Goal: Task Accomplishment & Management: Use online tool/utility

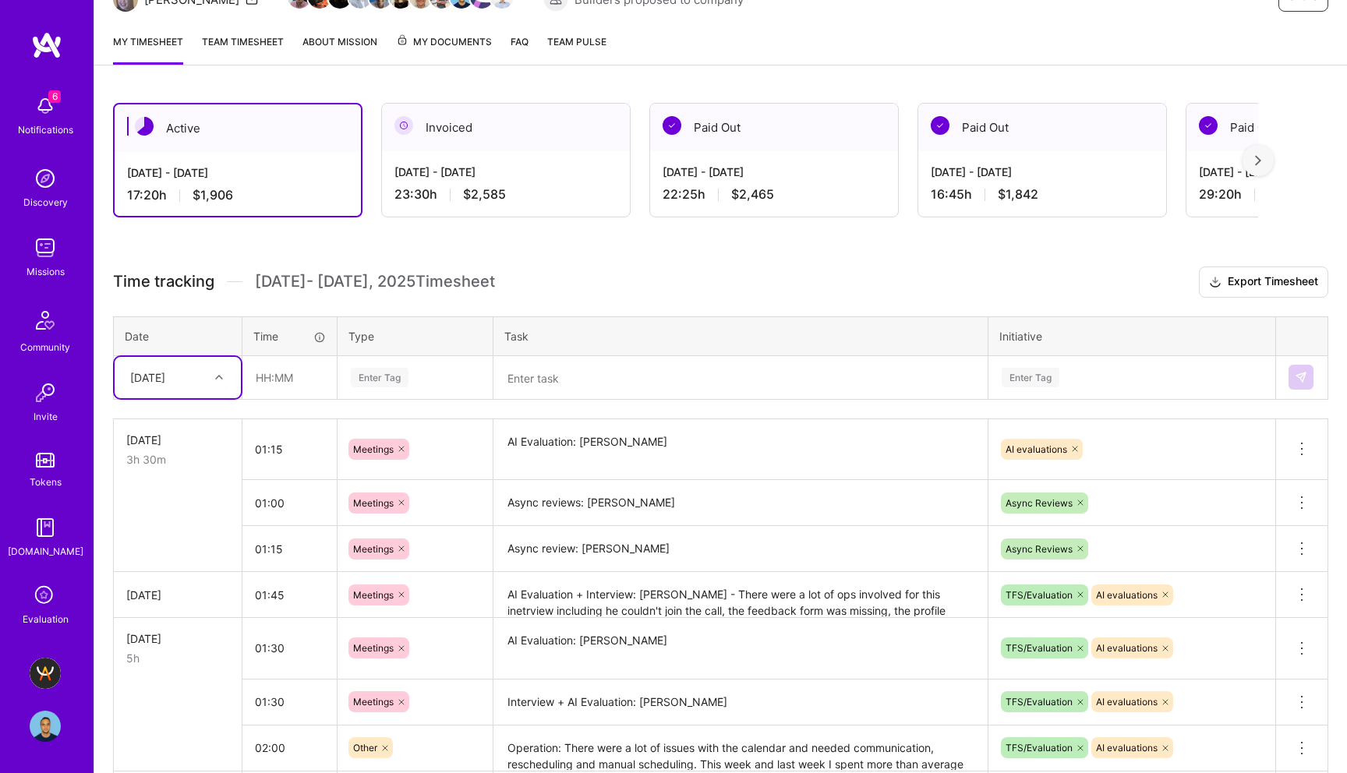
scroll to position [184, 0]
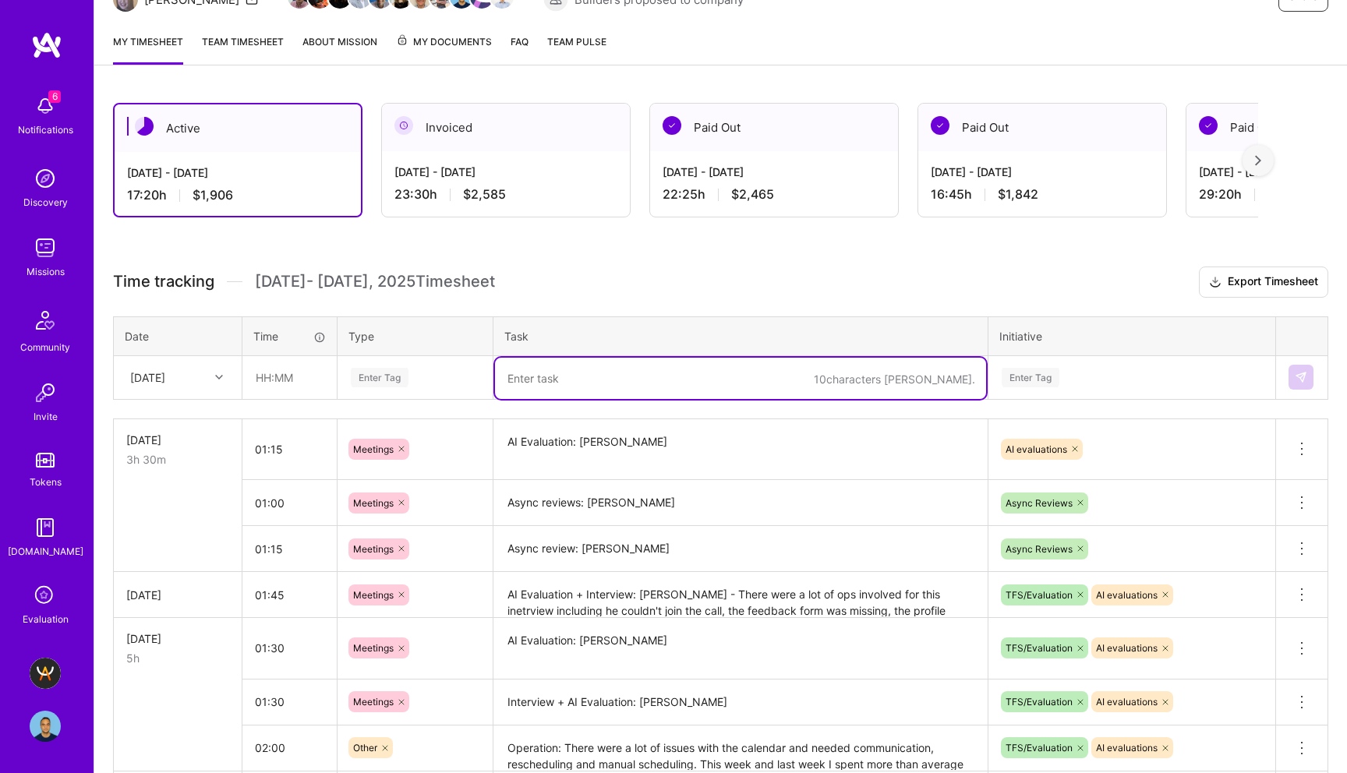
click at [565, 377] on textarea at bounding box center [740, 378] width 491 height 41
paste textarea "[PERSON_NAME]"
type textarea "Async Review: [PERSON_NAME]"
click at [381, 374] on div "Enter Tag" at bounding box center [380, 378] width 58 height 24
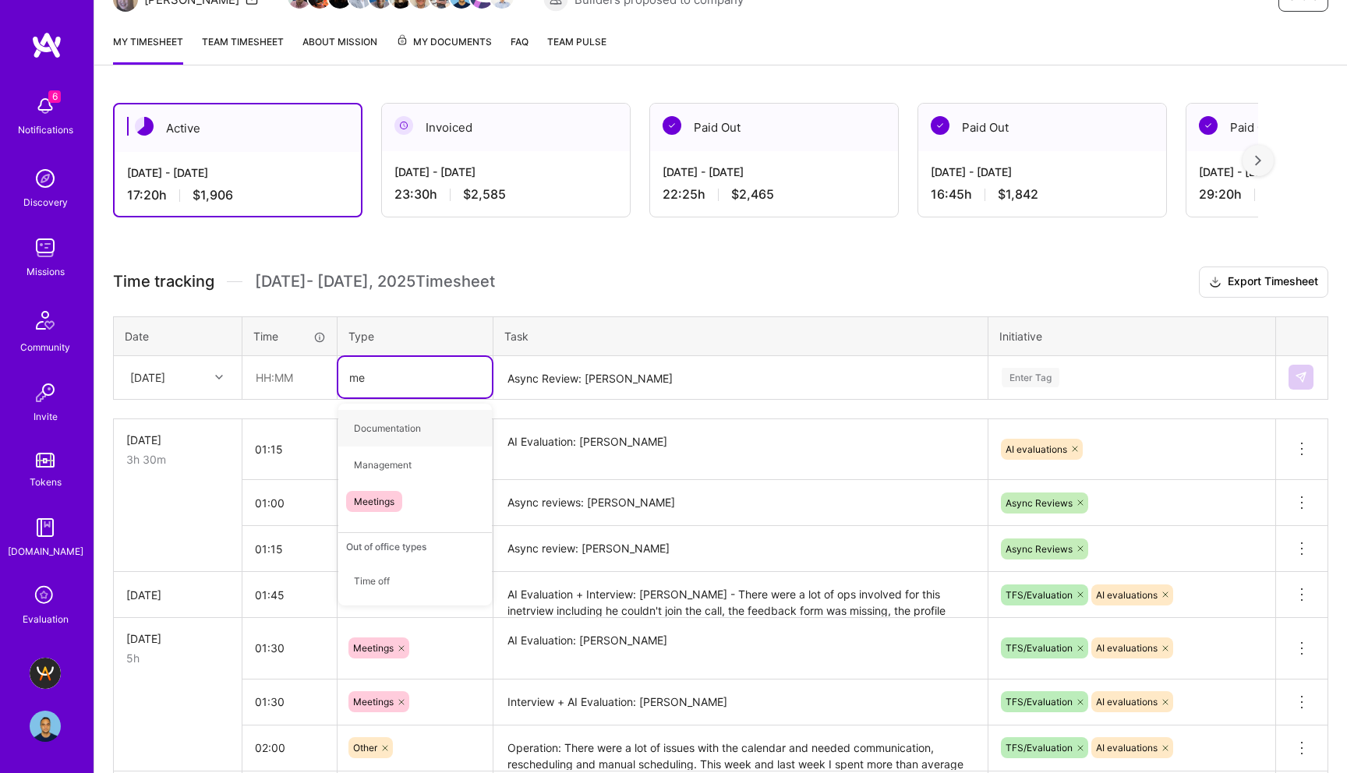
type input "mee"
click at [387, 431] on span "Meetings" at bounding box center [374, 428] width 56 height 21
click at [266, 385] on input "text" at bounding box center [289, 377] width 93 height 41
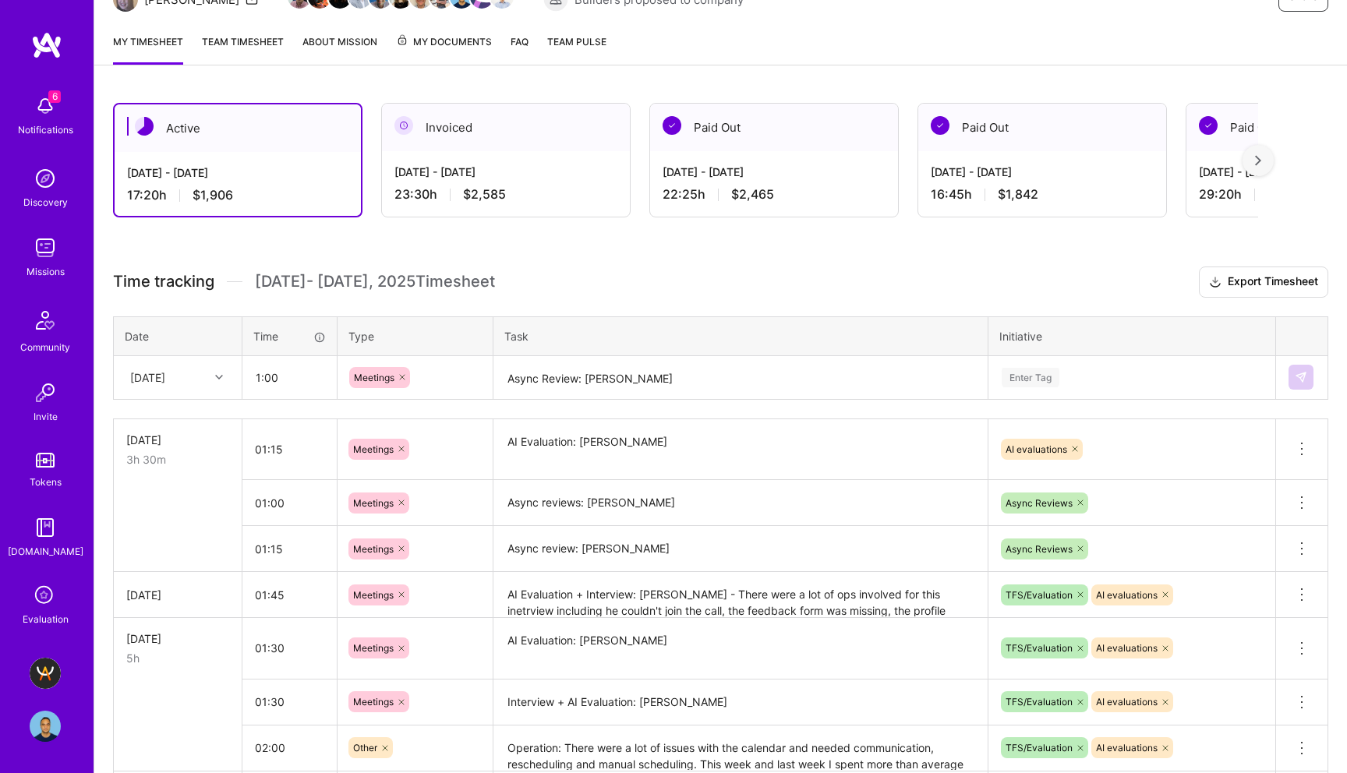
type input "01:00"
click at [1037, 371] on div "Enter Tag" at bounding box center [1031, 378] width 58 height 24
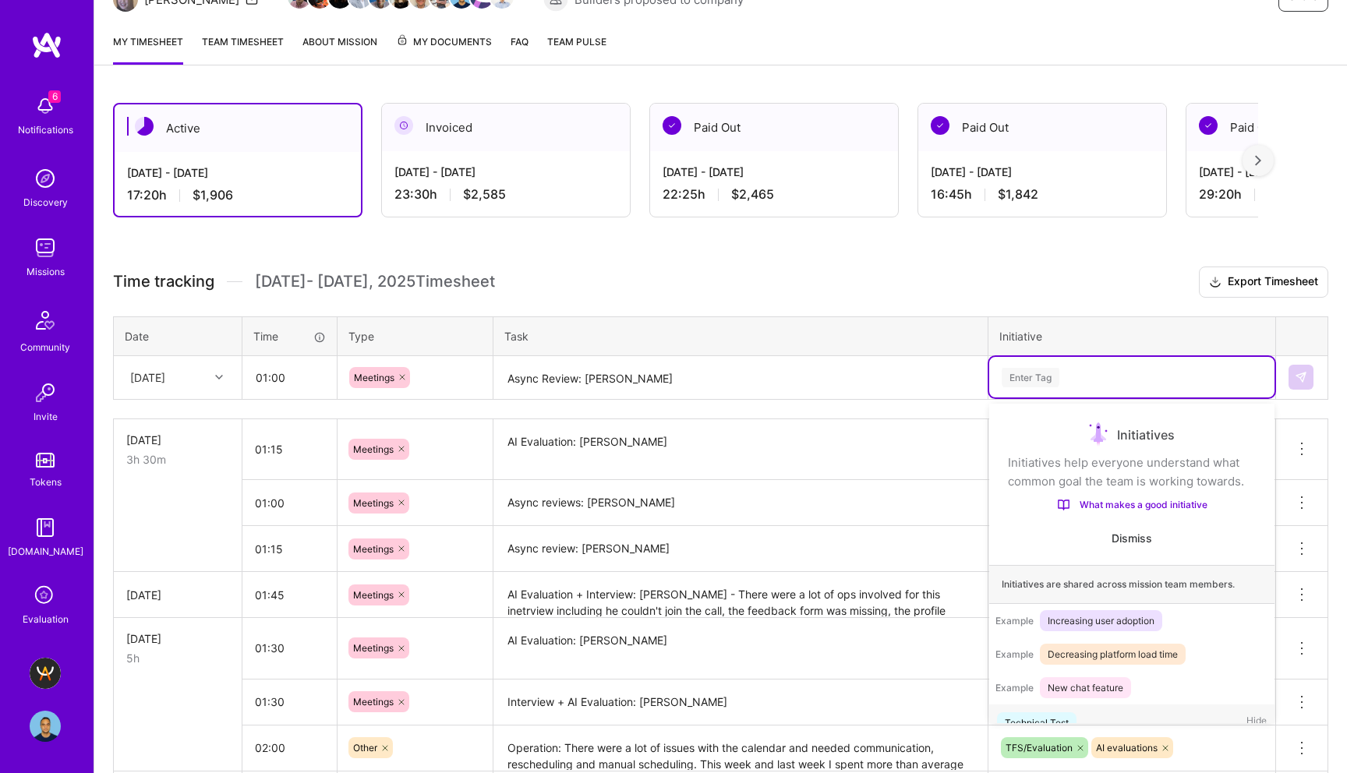
scroll to position [30, 0]
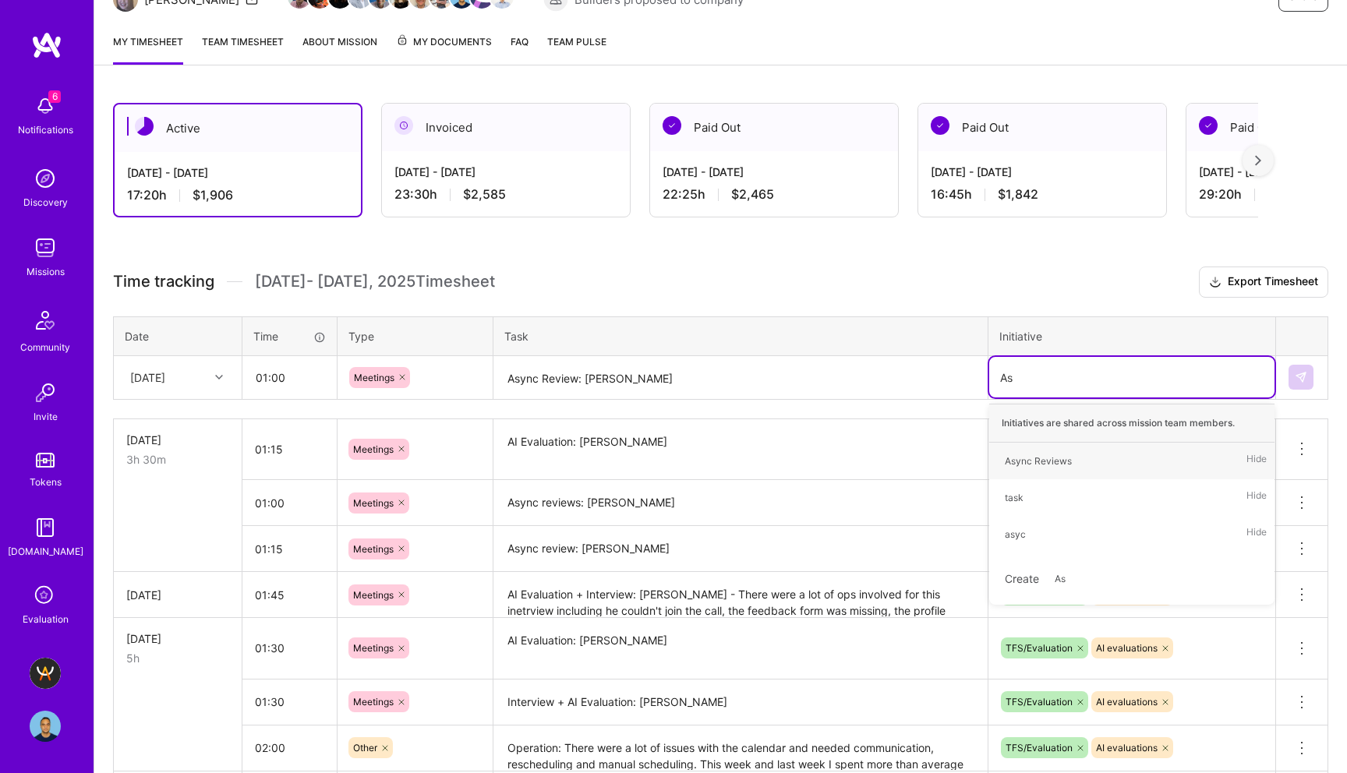
type input "Asy"
click at [1088, 458] on div "Async Reviews Hide" at bounding box center [1131, 461] width 285 height 37
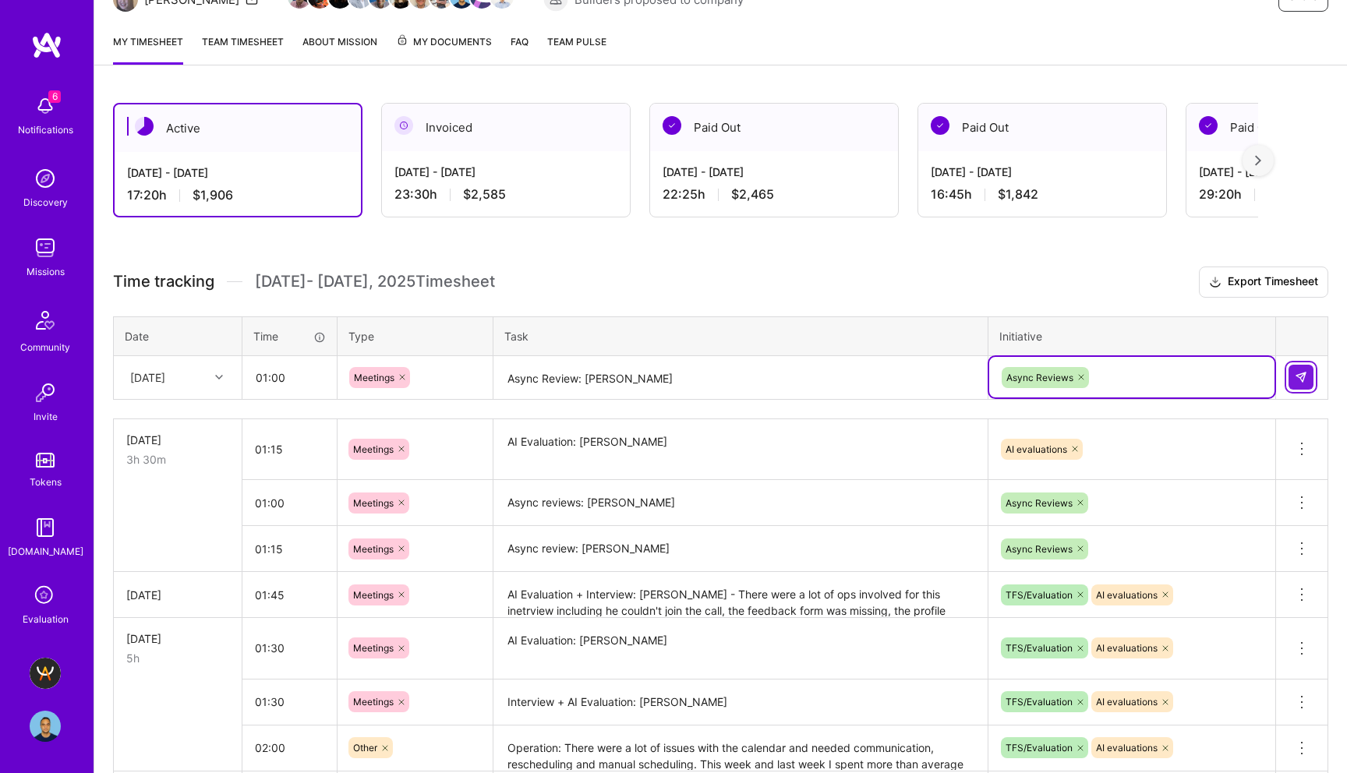
click at [1307, 378] on button at bounding box center [1300, 377] width 25 height 25
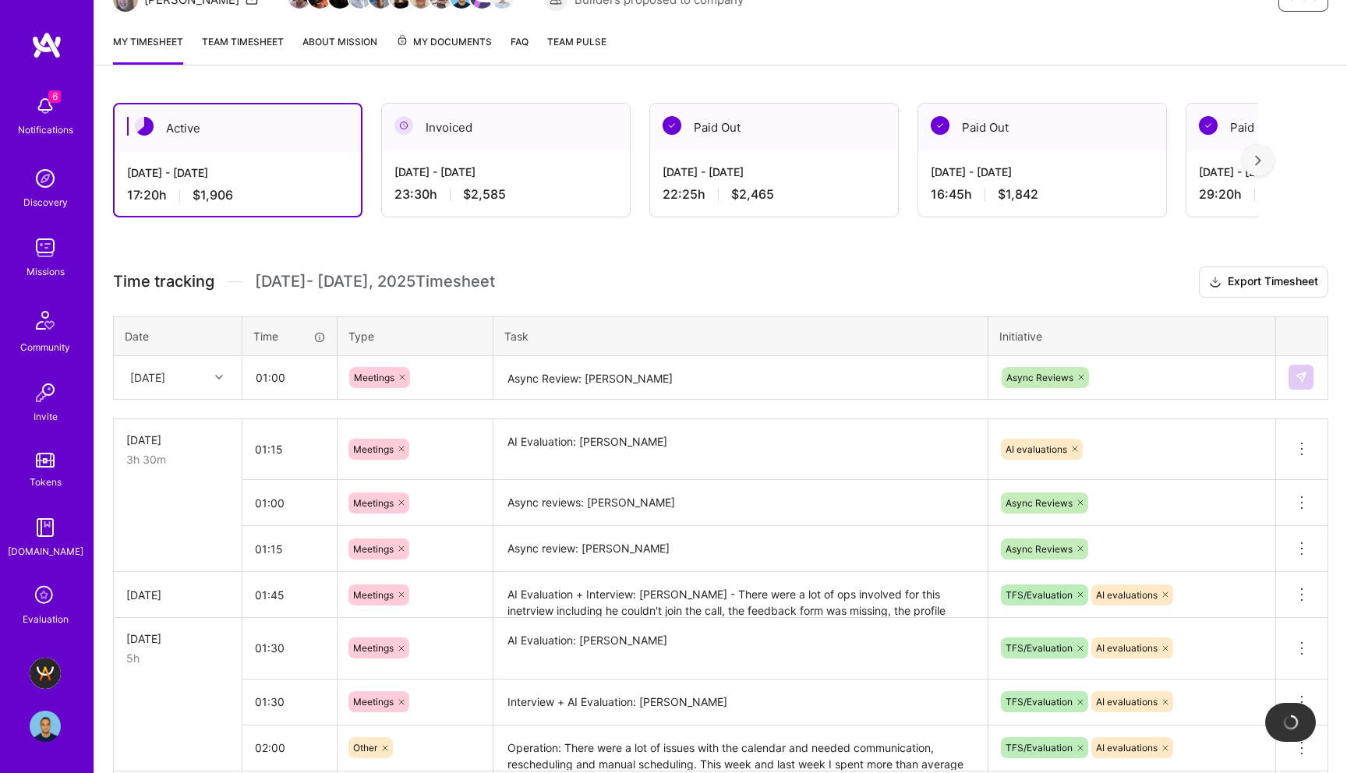
click at [944, 277] on h3 "Time tracking [DATE] - [DATE] Timesheet Export Timesheet" at bounding box center [720, 282] width 1215 height 31
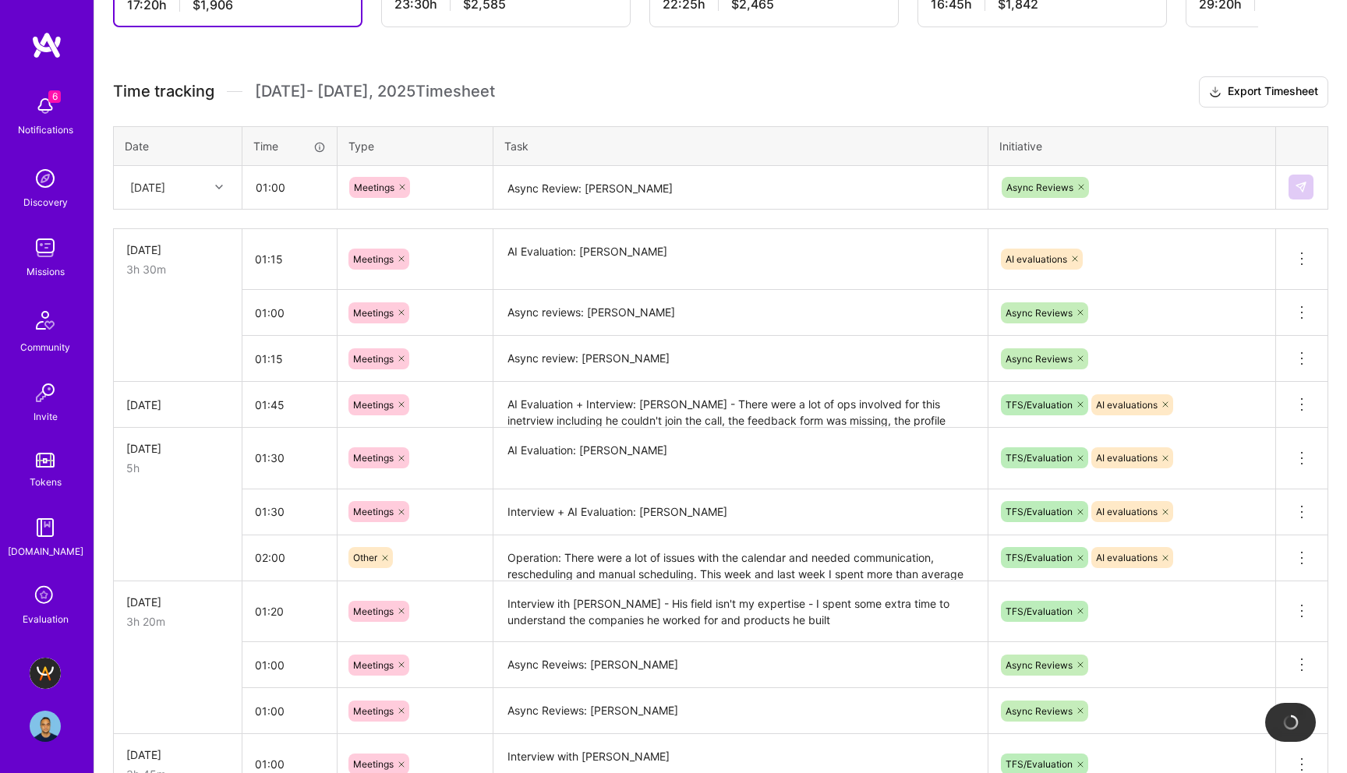
scroll to position [0, 0]
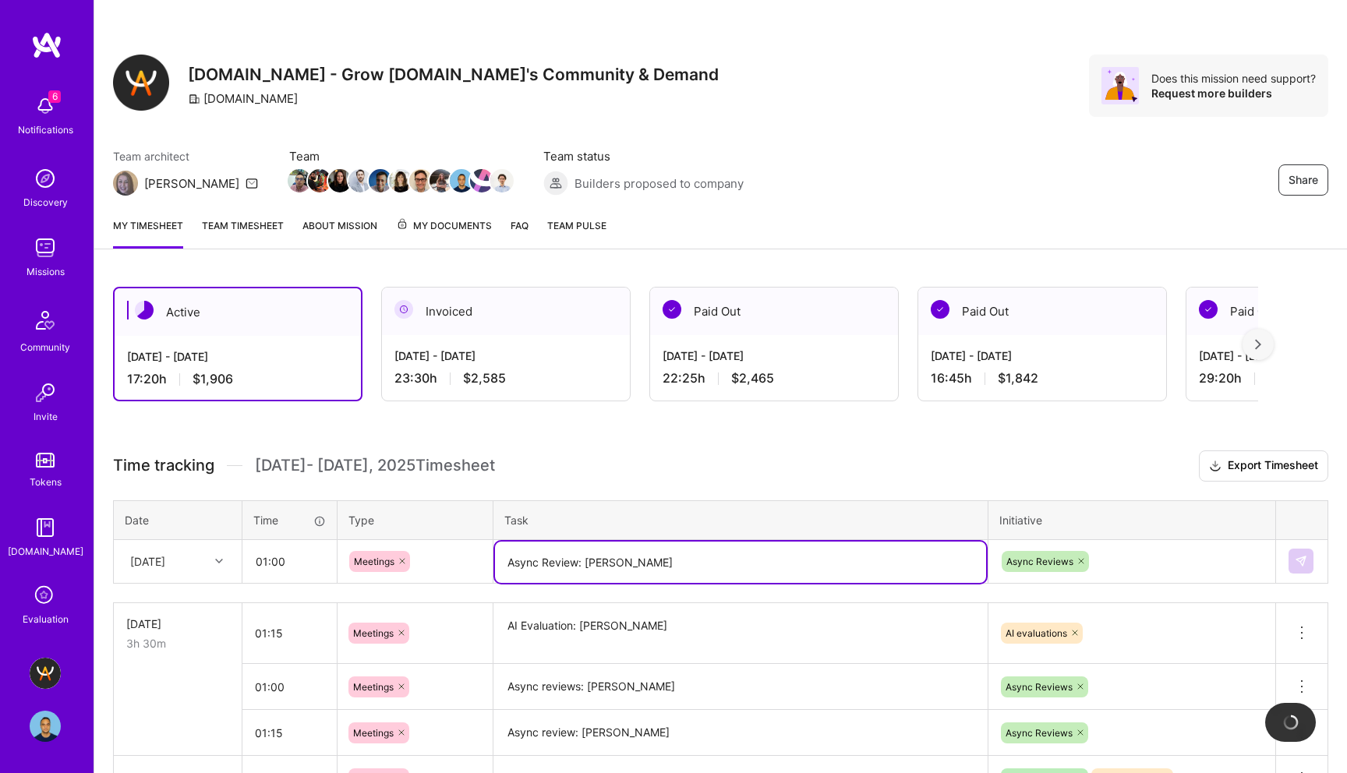
drag, startPoint x: 687, startPoint y: 567, endPoint x: 485, endPoint y: 557, distance: 202.9
click at [484, 557] on tr "[DATE] 01:00 Meetings Async Review: [PERSON_NAME] Async Reviews" at bounding box center [721, 561] width 1214 height 44
click at [989, 114] on div "Share [DOMAIN_NAME] - Grow [DOMAIN_NAME]'s Community & Demand [DOMAIN_NAME] Doe…" at bounding box center [720, 86] width 1215 height 62
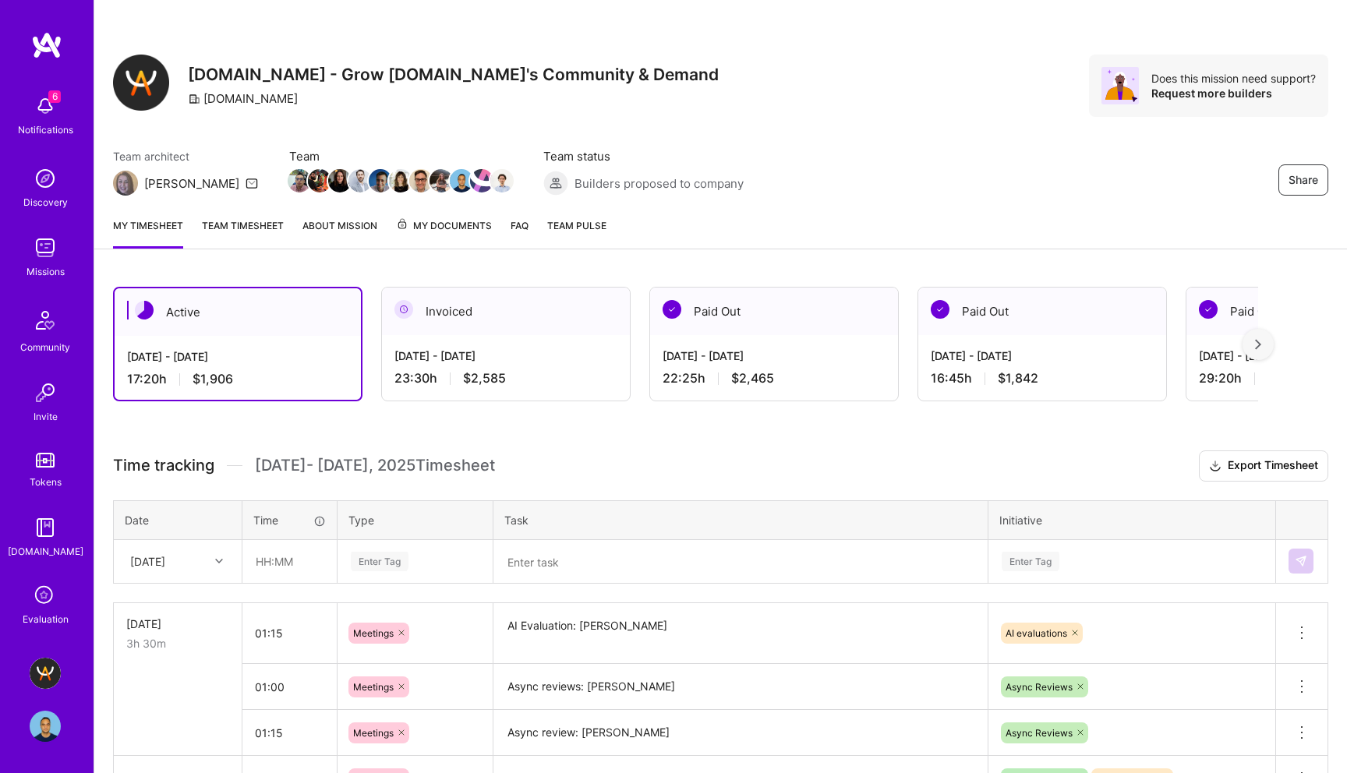
click at [540, 567] on textarea at bounding box center [740, 562] width 491 height 41
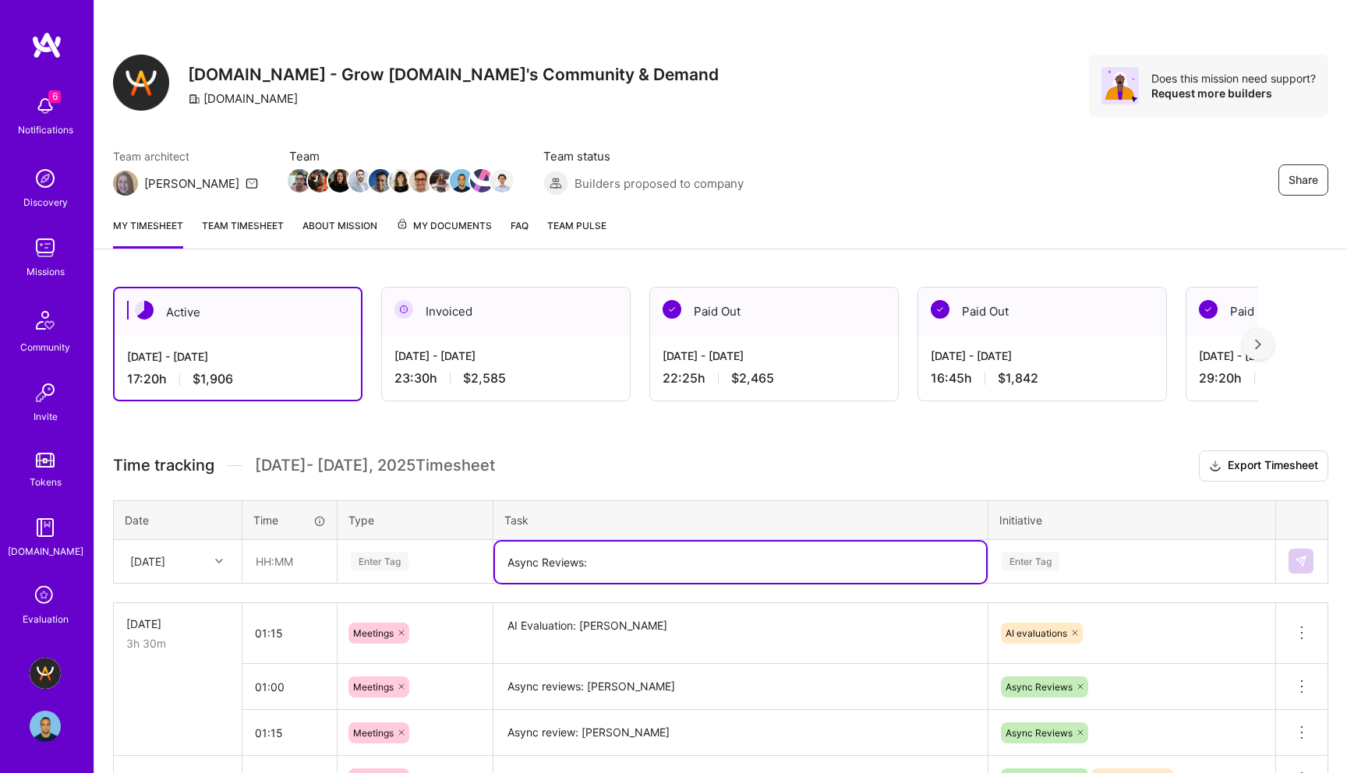
paste textarea "https://platform.a.team/mission/5fa6cc4a87a890001203ac04/time-tracking"
click at [609, 572] on textarea "Async Reviews:" at bounding box center [740, 562] width 491 height 41
paste textarea "[PERSON_NAME]"
type textarea "Async Reviews: Nikolai Kruglikov"
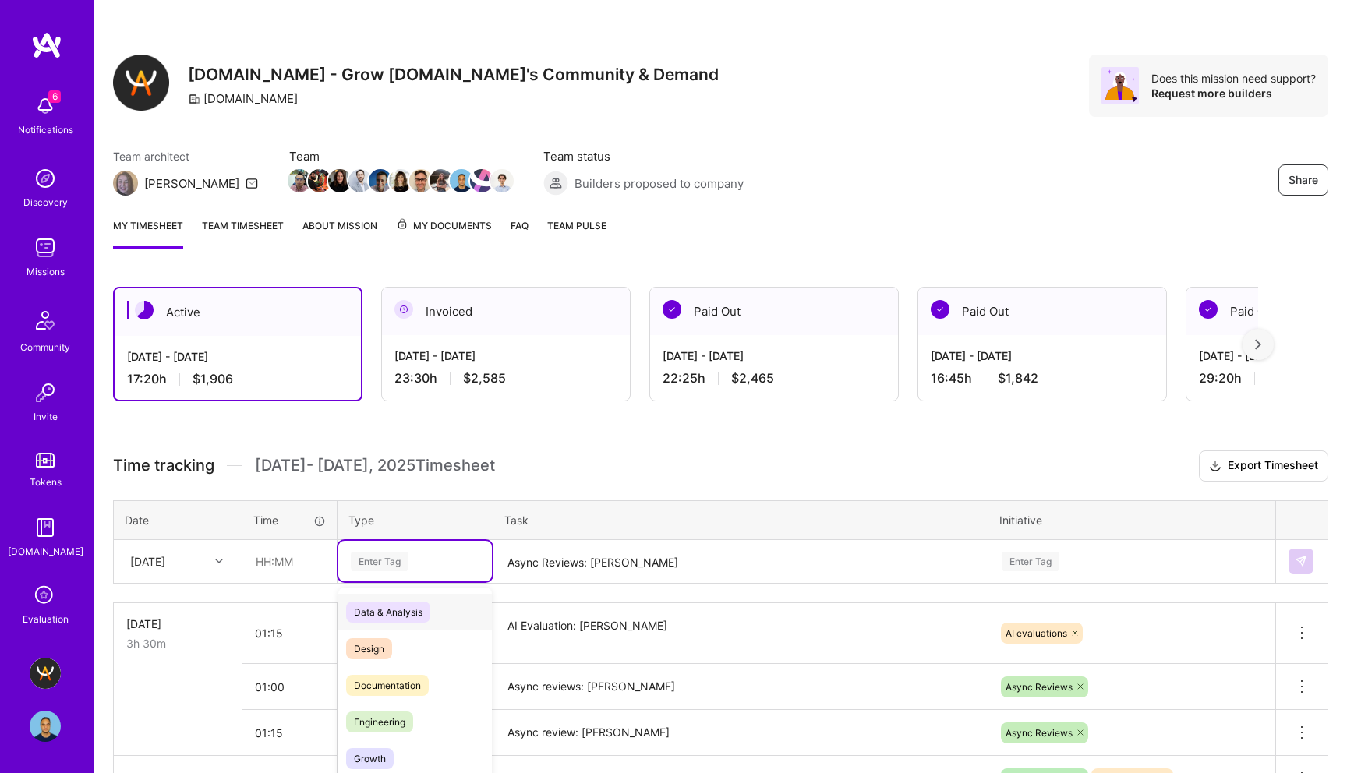
click at [376, 567] on div "option Data & Analysis focused, 0 of 2. 17 results available. Use Up and Down t…" at bounding box center [415, 561] width 154 height 41
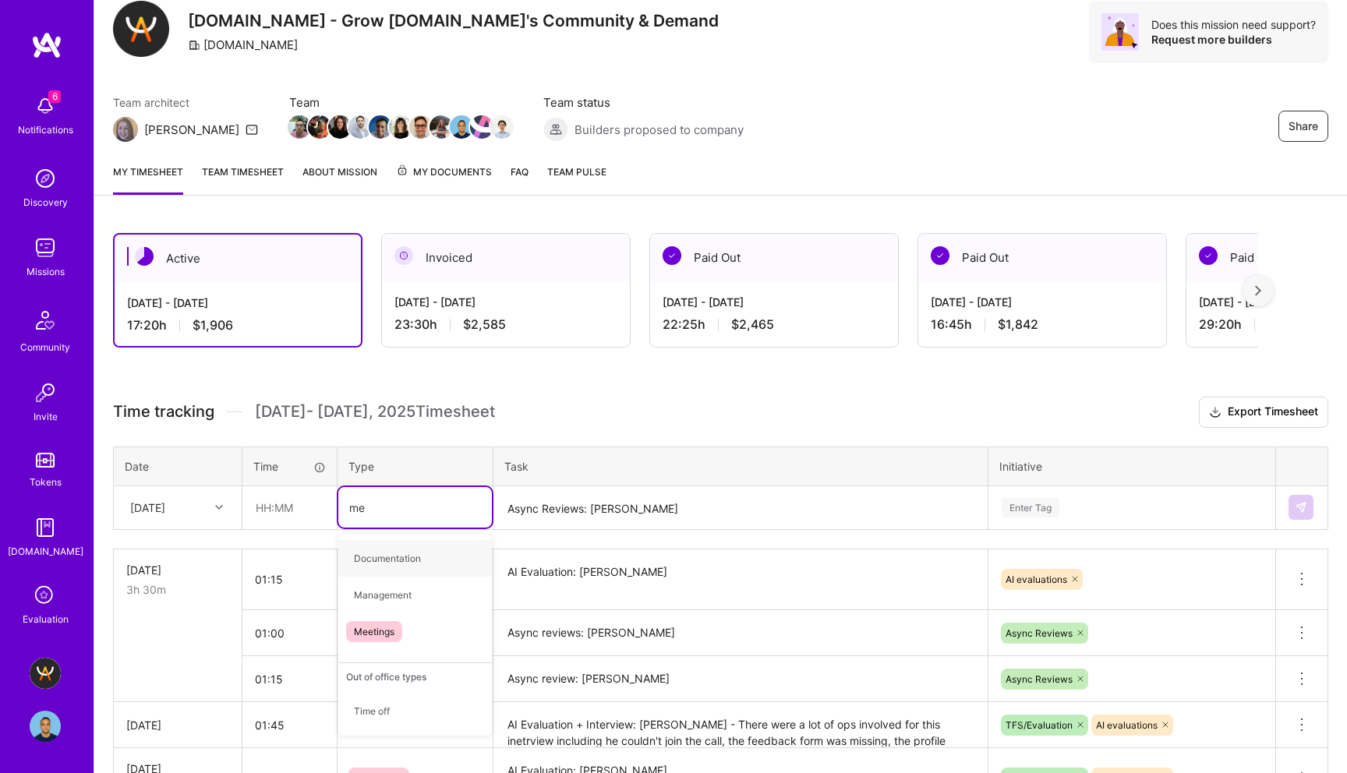
type input "mee"
click at [381, 555] on span "Meetings" at bounding box center [374, 558] width 56 height 21
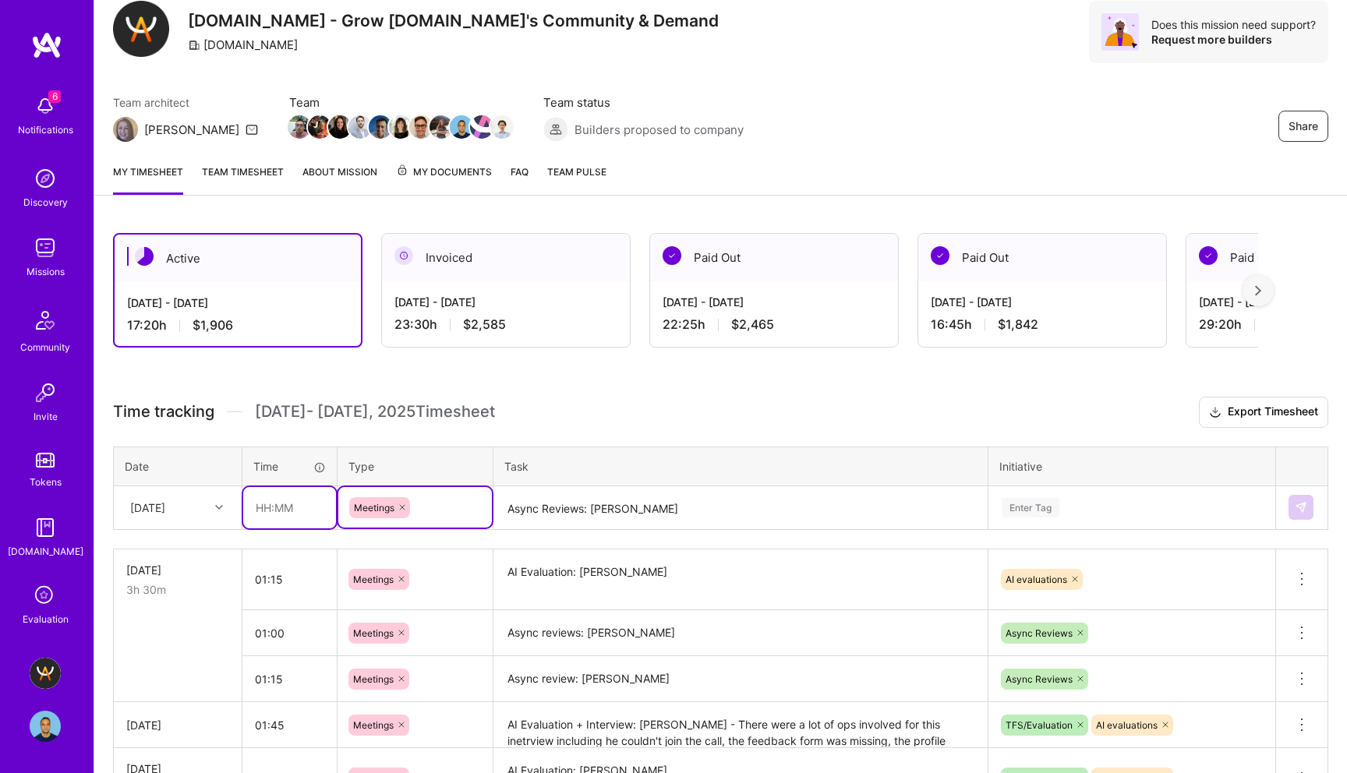
click at [265, 502] on input "text" at bounding box center [289, 507] width 93 height 41
type input "01:00"
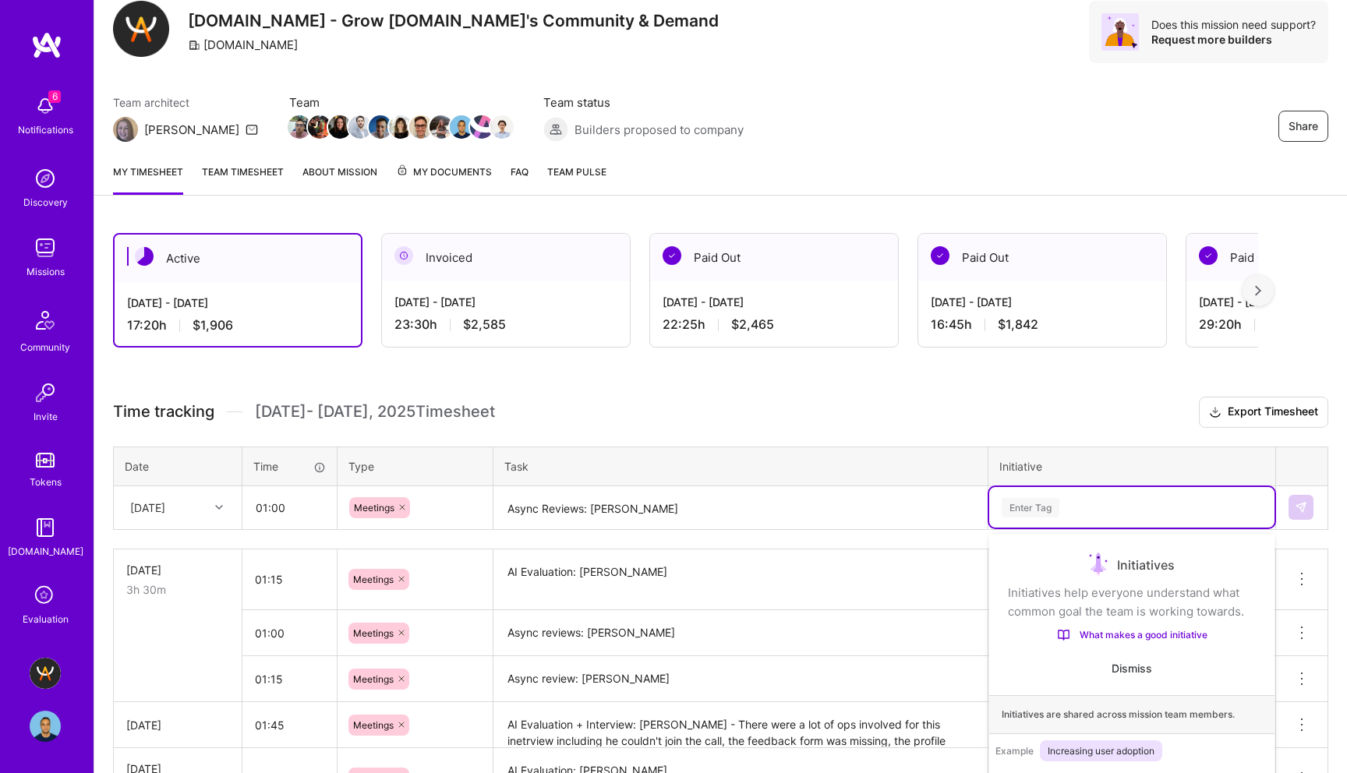
scroll to position [140, 0]
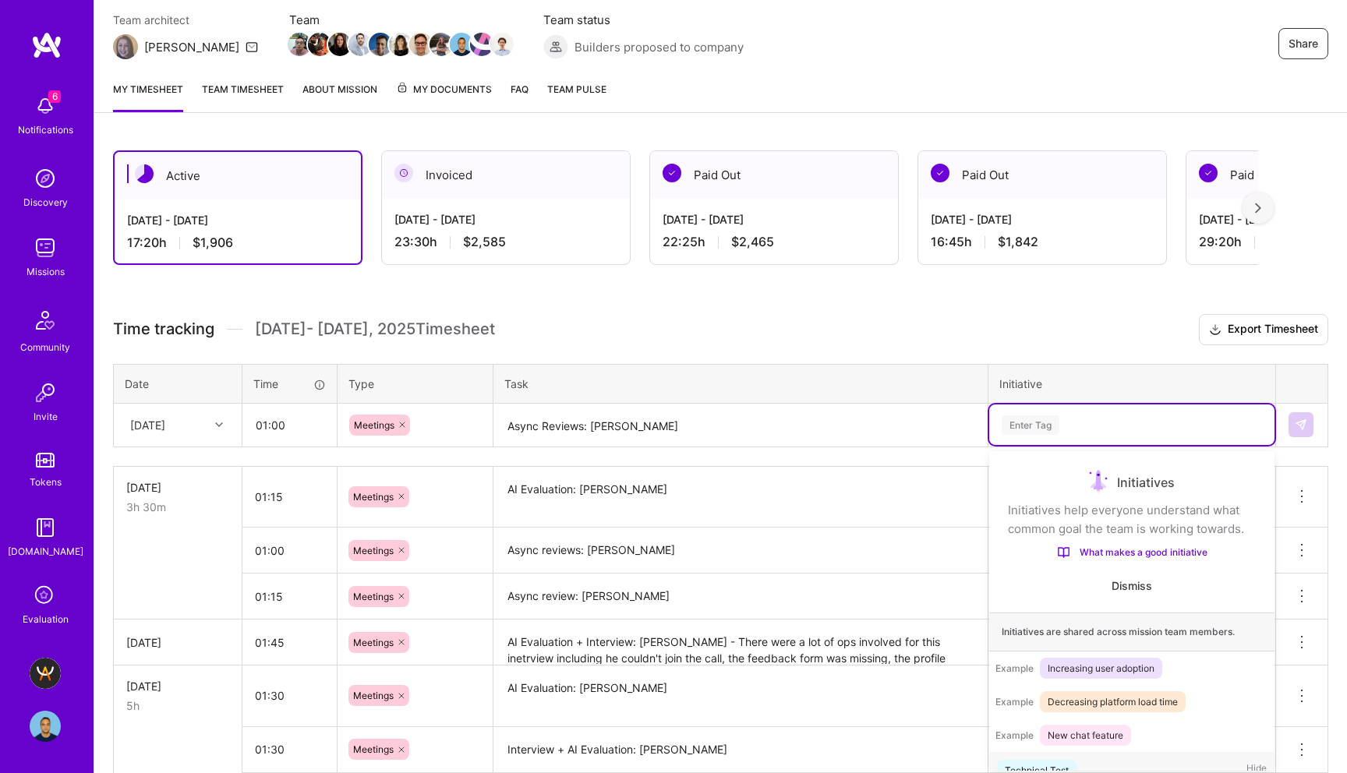
click at [1020, 445] on div "option Technical Test focused, 1 of 63. 63 results available. Use Up and Down t…" at bounding box center [1131, 425] width 285 height 41
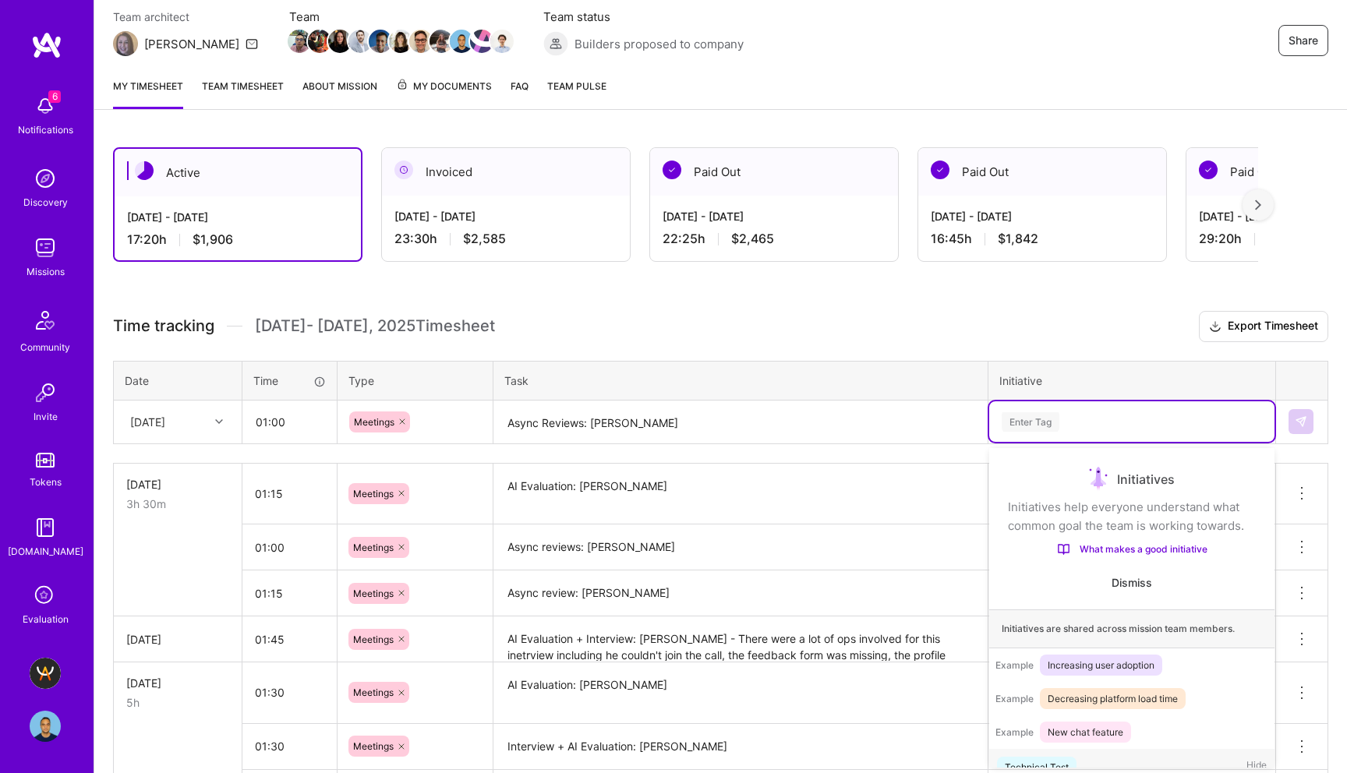
scroll to position [22, 0]
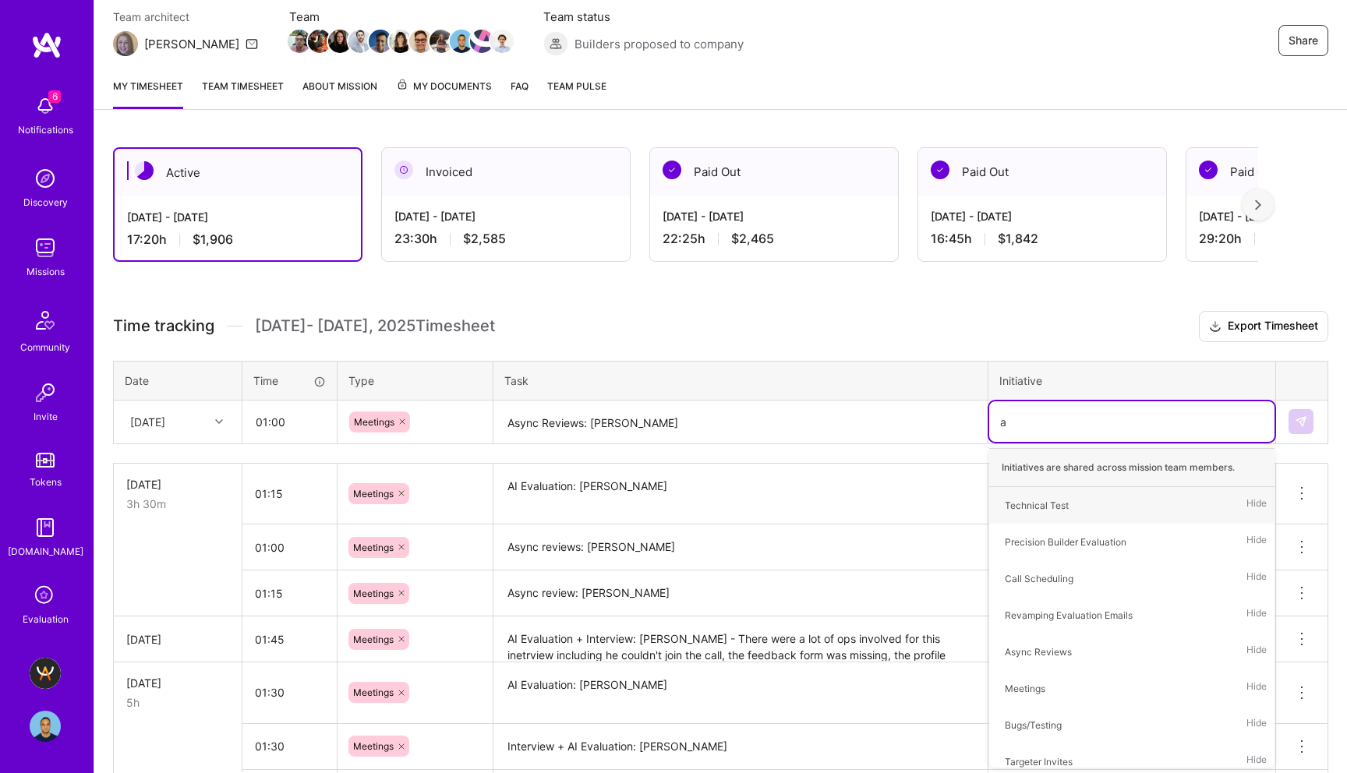
type input "as"
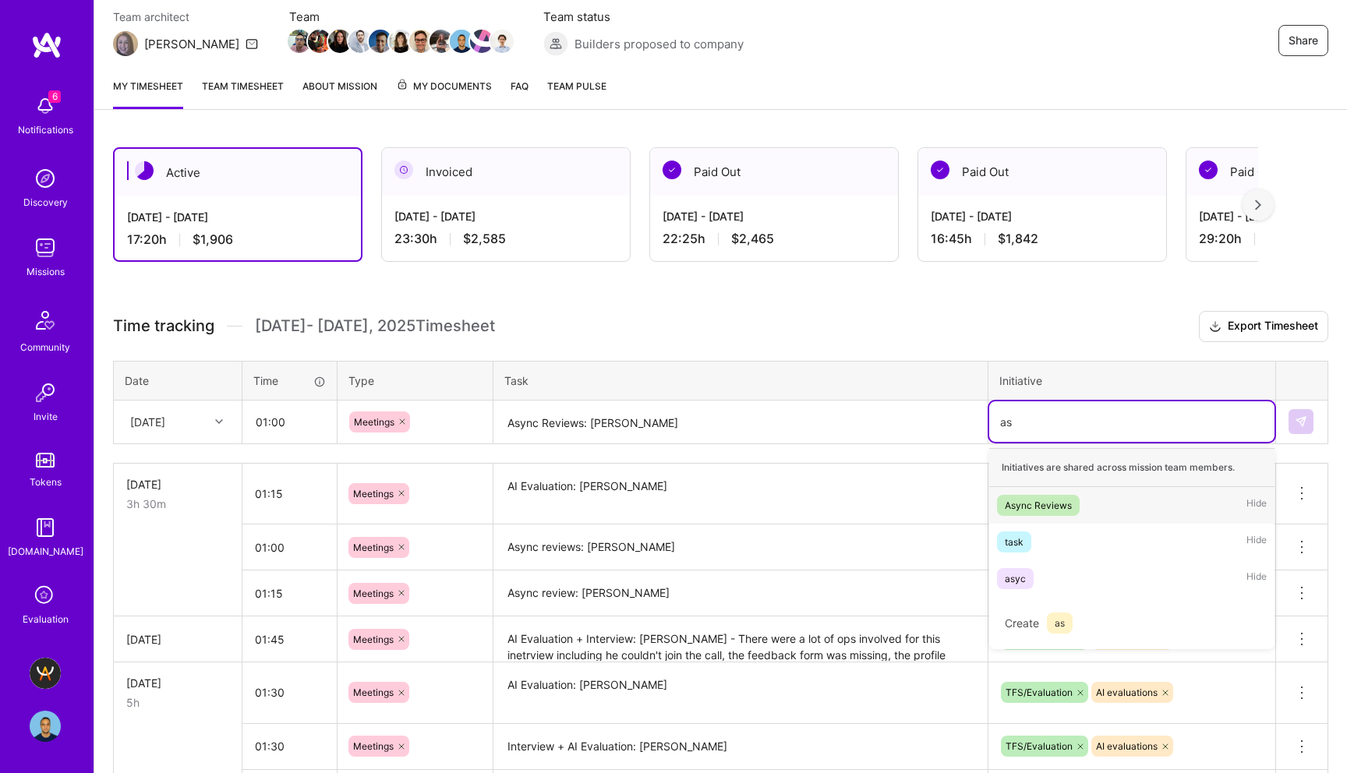
click at [1064, 507] on div "Async Reviews" at bounding box center [1038, 505] width 67 height 16
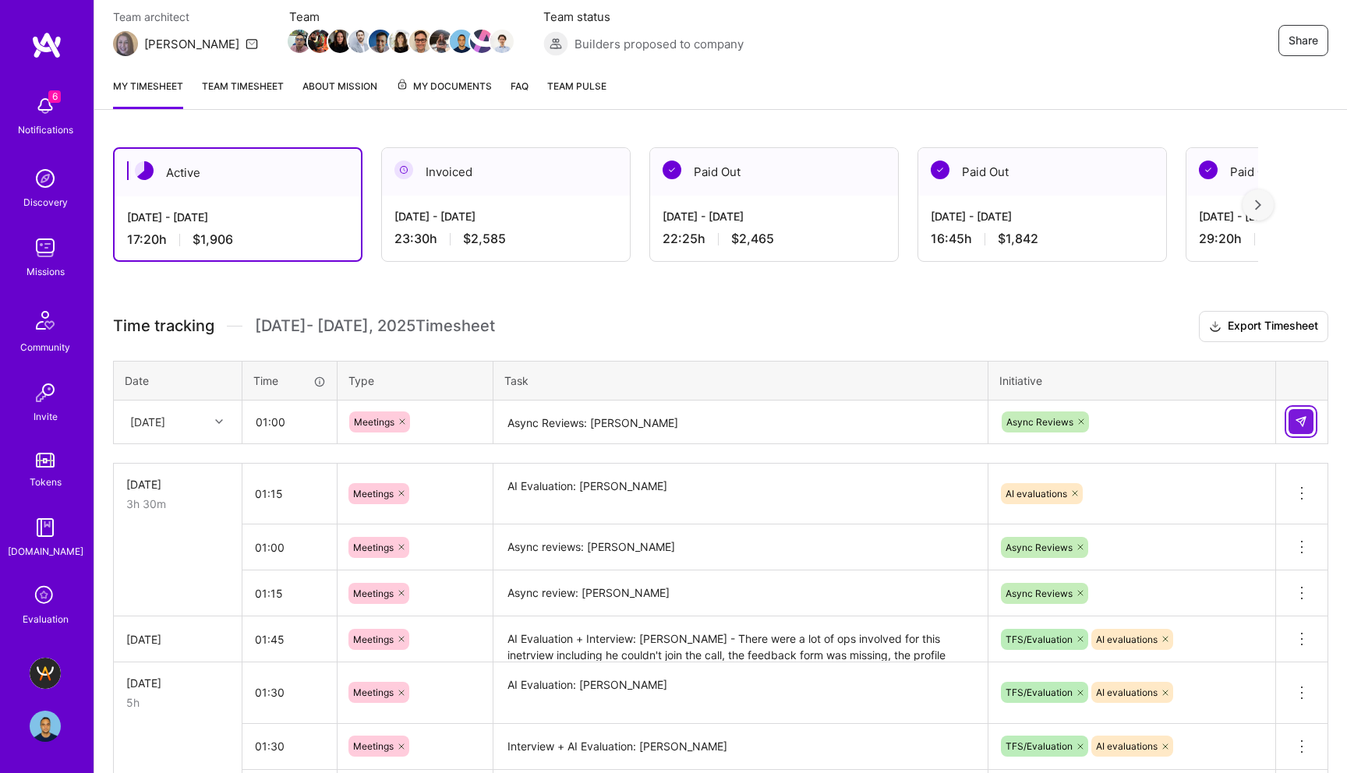
click at [1307, 413] on button at bounding box center [1300, 421] width 25 height 25
